Goal: Information Seeking & Learning: Learn about a topic

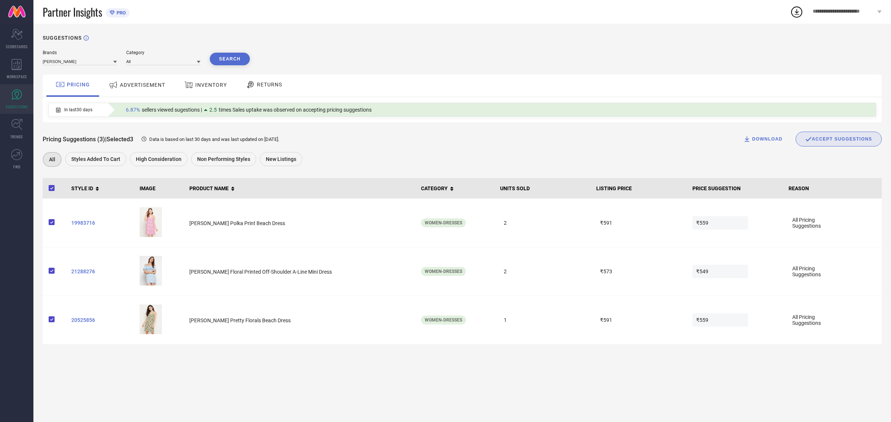
click at [199, 62] on icon at bounding box center [199, 62] width 4 height 3
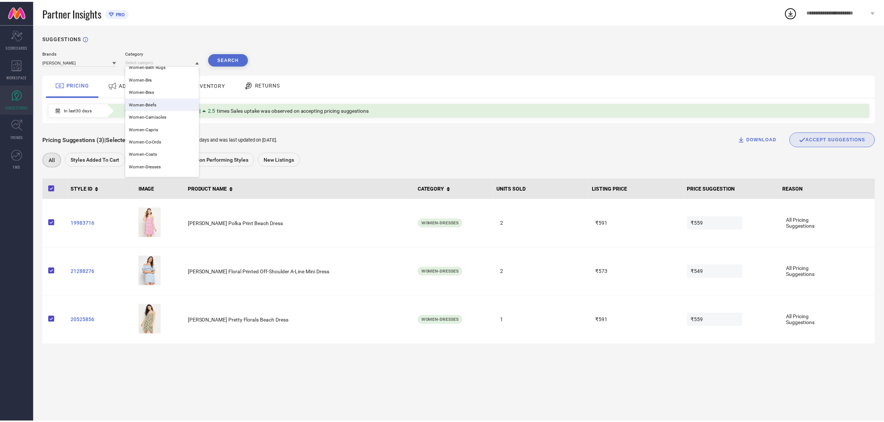
scroll to position [169, 0]
click at [156, 91] on div "Women-Bras" at bounding box center [163, 90] width 74 height 13
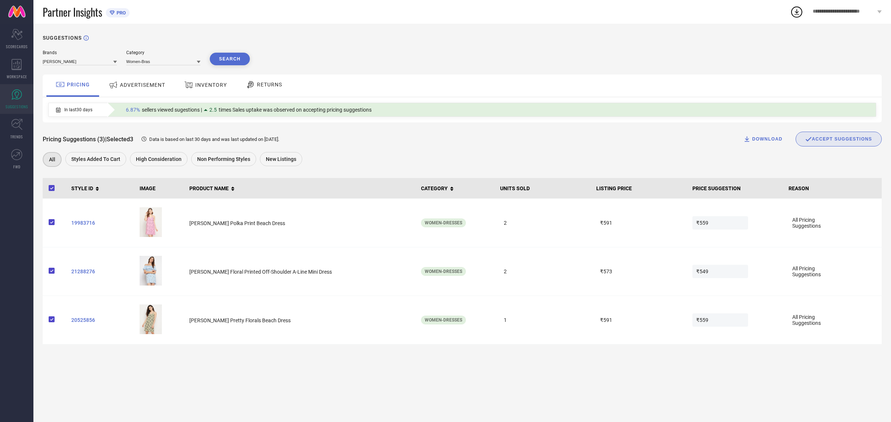
click at [234, 58] on button "Search" at bounding box center [230, 59] width 40 height 13
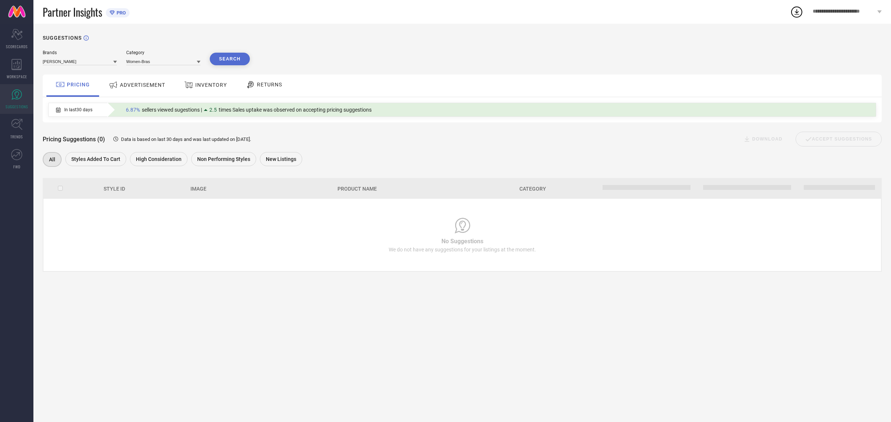
click at [141, 85] on span "ADVERTISEMENT" at bounding box center [142, 85] width 45 height 6
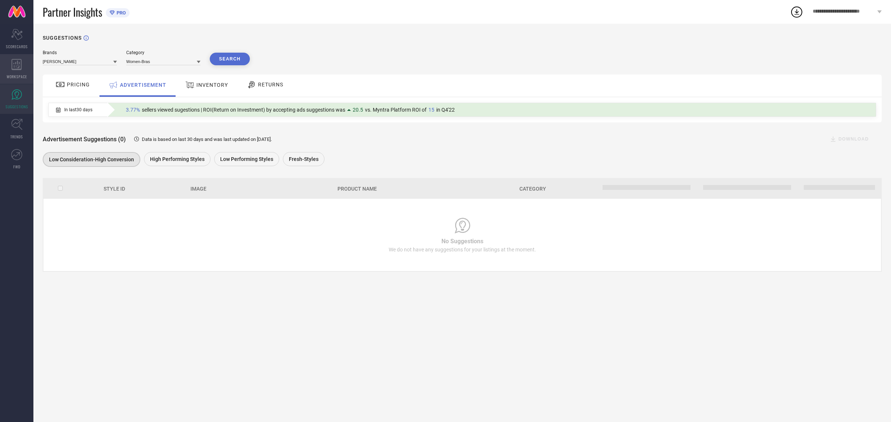
click at [17, 71] on div "WORKSPACE" at bounding box center [16, 69] width 33 height 30
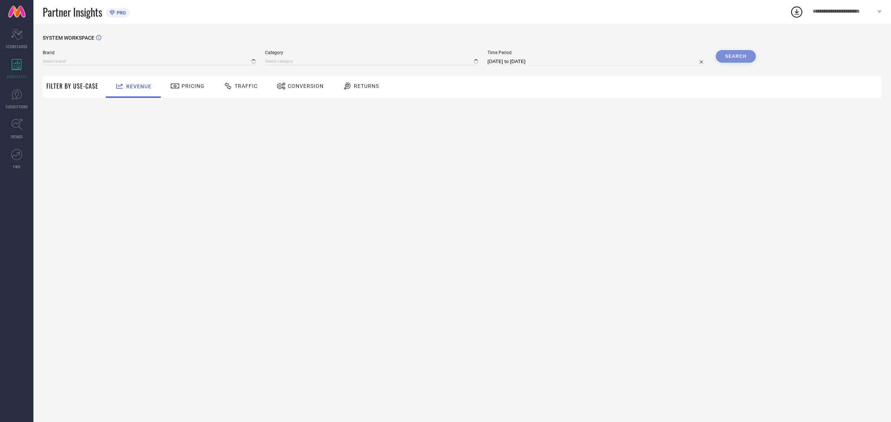
type input "[PERSON_NAME]"
type input "All"
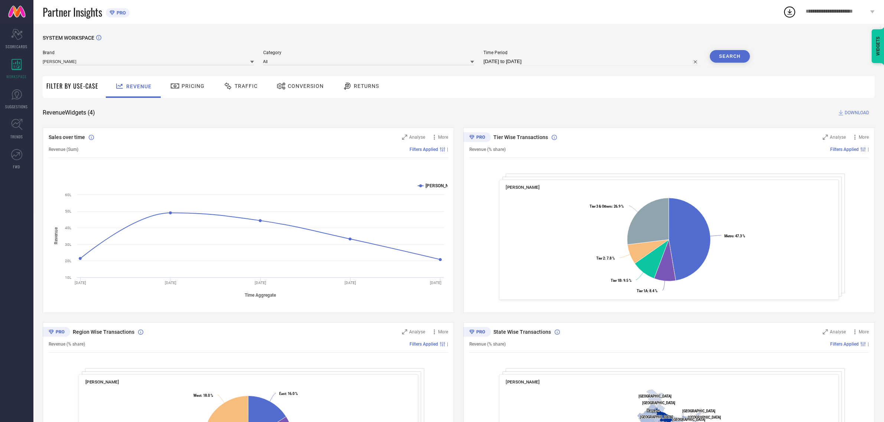
click at [299, 88] on span "Conversion" at bounding box center [306, 86] width 36 height 6
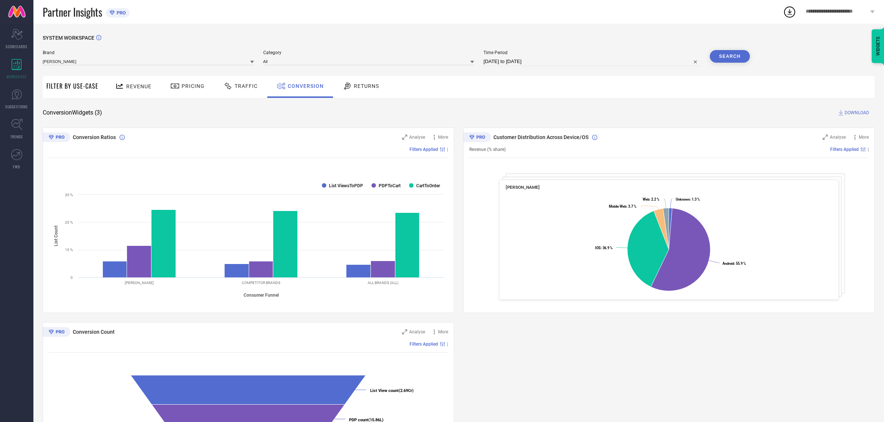
click at [189, 88] on span "Pricing" at bounding box center [193, 86] width 23 height 6
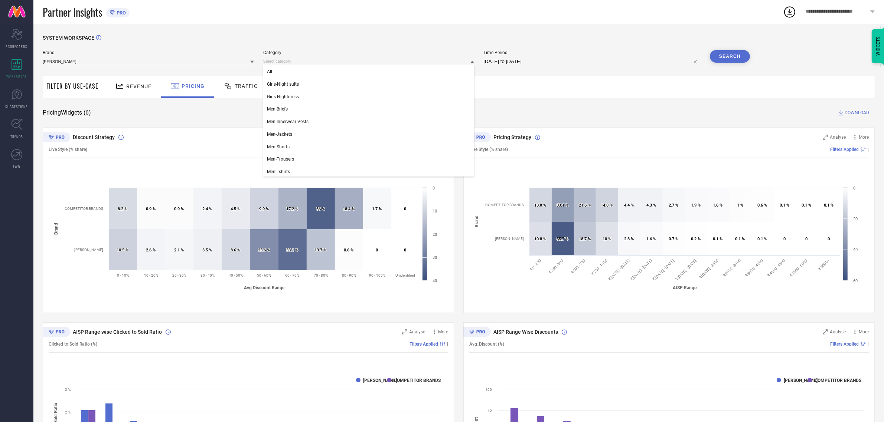
click at [316, 61] on input at bounding box center [368, 62] width 211 height 8
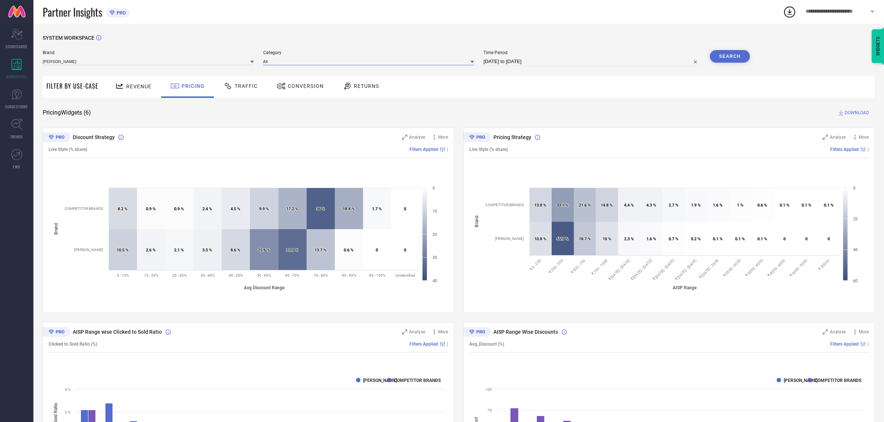
click at [316, 61] on input at bounding box center [368, 62] width 211 height 8
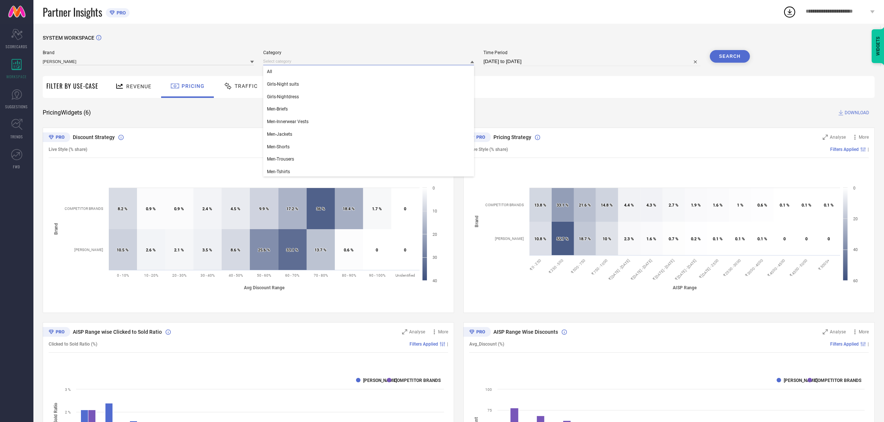
click at [316, 61] on input at bounding box center [368, 62] width 211 height 8
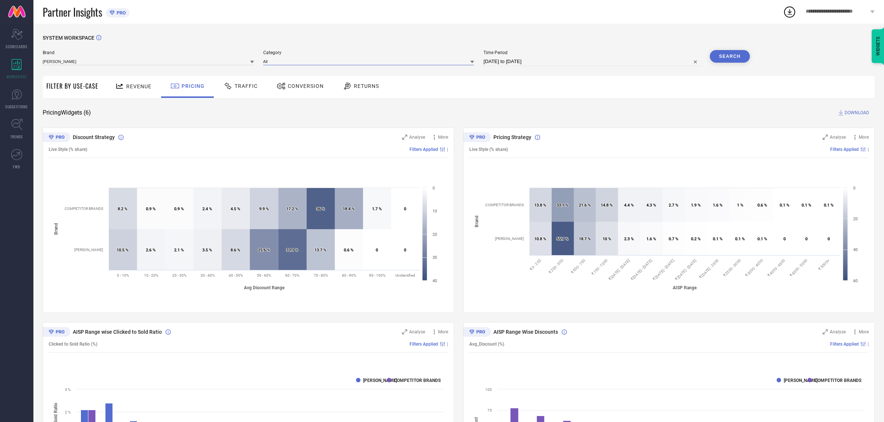
click at [316, 61] on input at bounding box center [368, 62] width 211 height 8
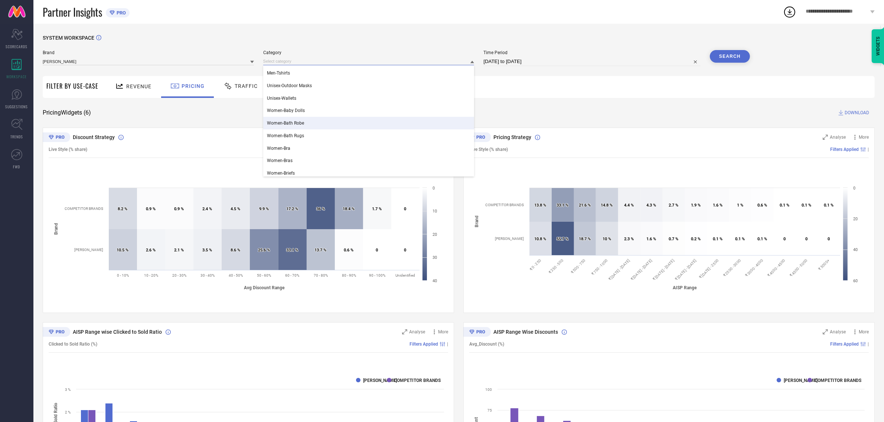
scroll to position [101, 0]
click at [295, 145] on div "Women-Bra" at bounding box center [368, 146] width 211 height 13
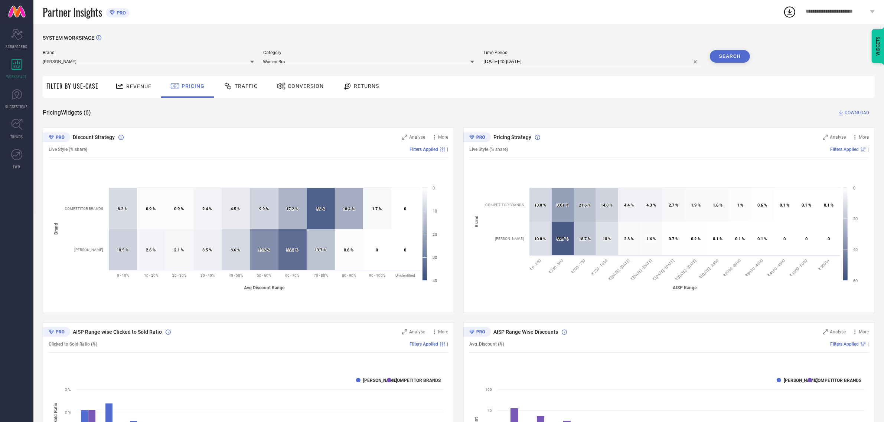
select select "6"
select select "2025"
select select "7"
select select "2025"
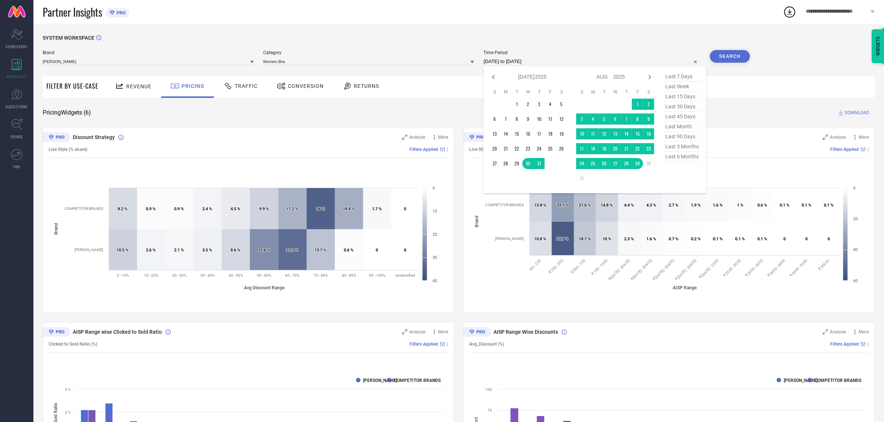
click at [552, 62] on input "[DATE] to [DATE]" at bounding box center [591, 61] width 217 height 9
click at [732, 58] on button "Search" at bounding box center [730, 56] width 40 height 13
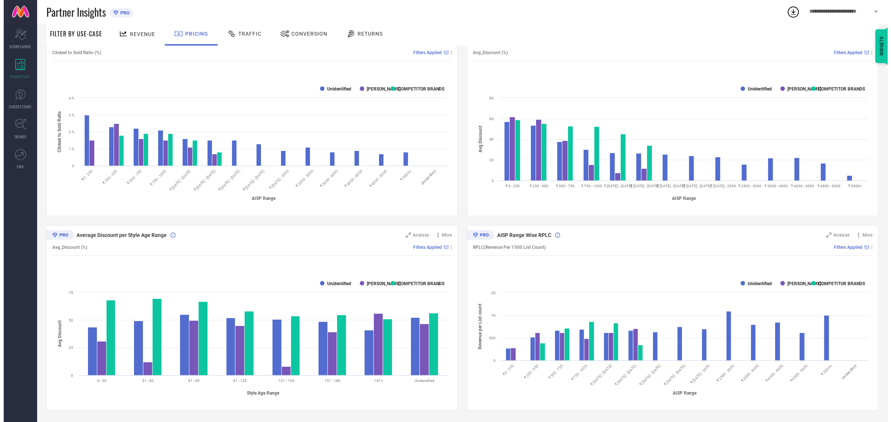
scroll to position [0, 0]
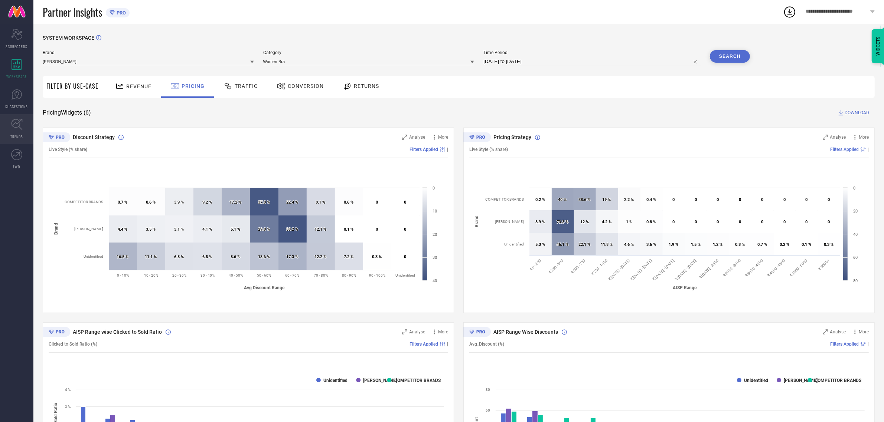
click at [17, 128] on icon at bounding box center [17, 125] width 12 height 12
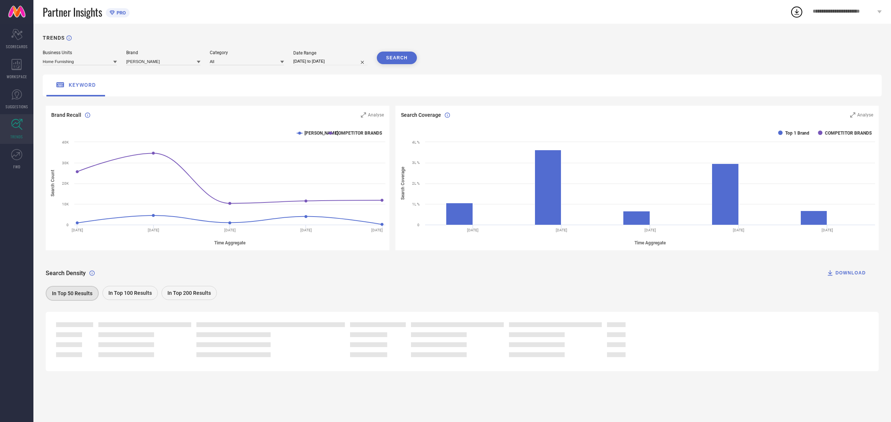
click at [283, 62] on icon at bounding box center [282, 62] width 4 height 3
click at [229, 136] on span "Women-Bra" at bounding box center [224, 135] width 23 height 5
click at [402, 55] on button "SEARCH" at bounding box center [397, 58] width 40 height 13
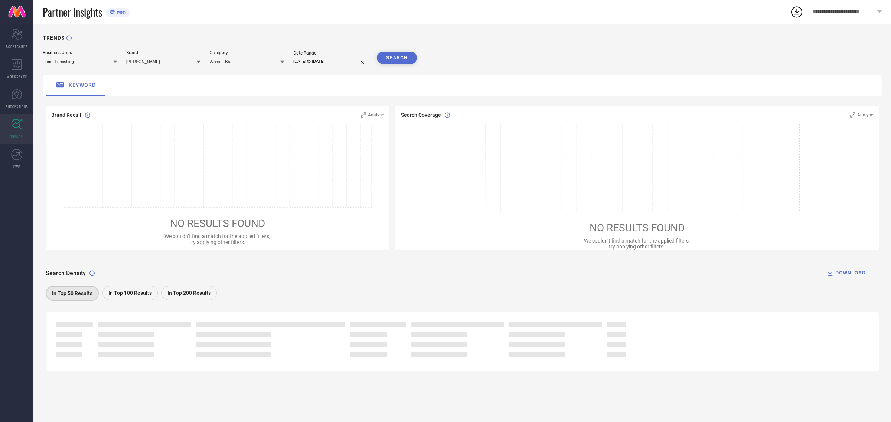
click at [282, 61] on icon at bounding box center [282, 62] width 4 height 4
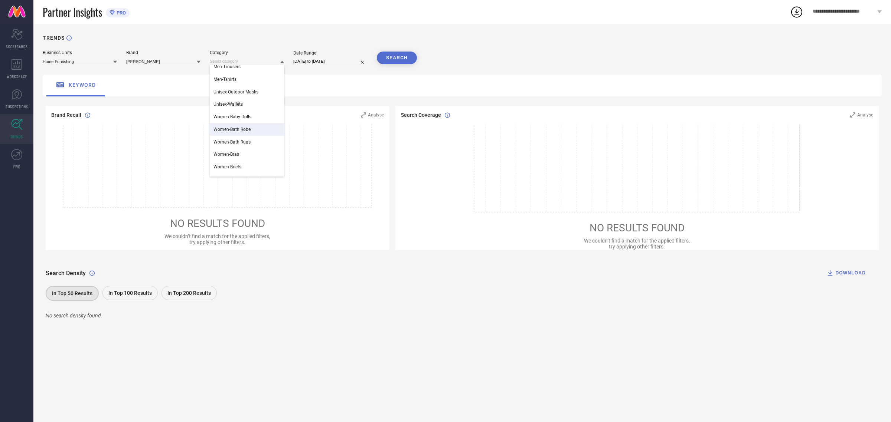
scroll to position [106, 0]
click at [242, 154] on div "Women-Bras" at bounding box center [247, 153] width 74 height 13
click at [400, 60] on button "SEARCH" at bounding box center [397, 58] width 40 height 13
